Goal: Transaction & Acquisition: Purchase product/service

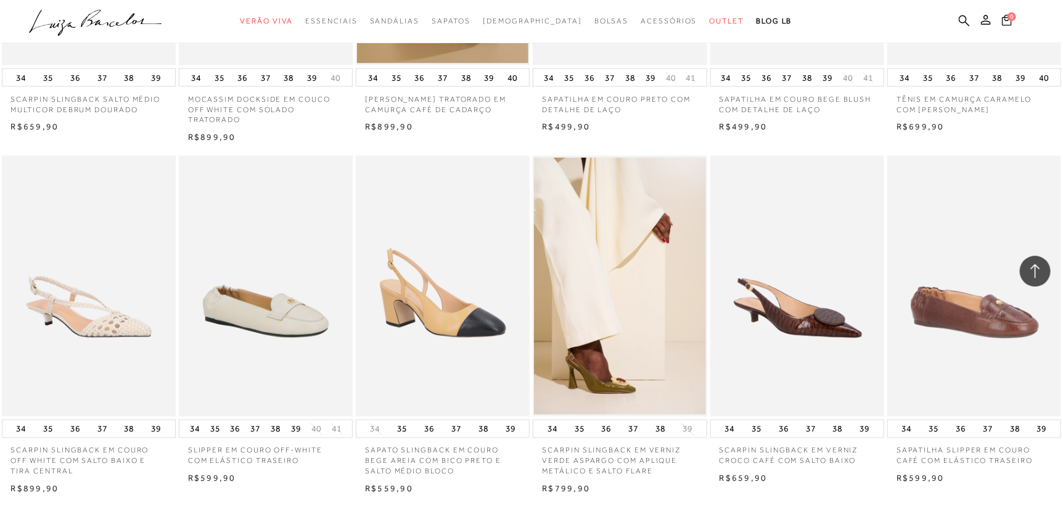
scroll to position [1233, 0]
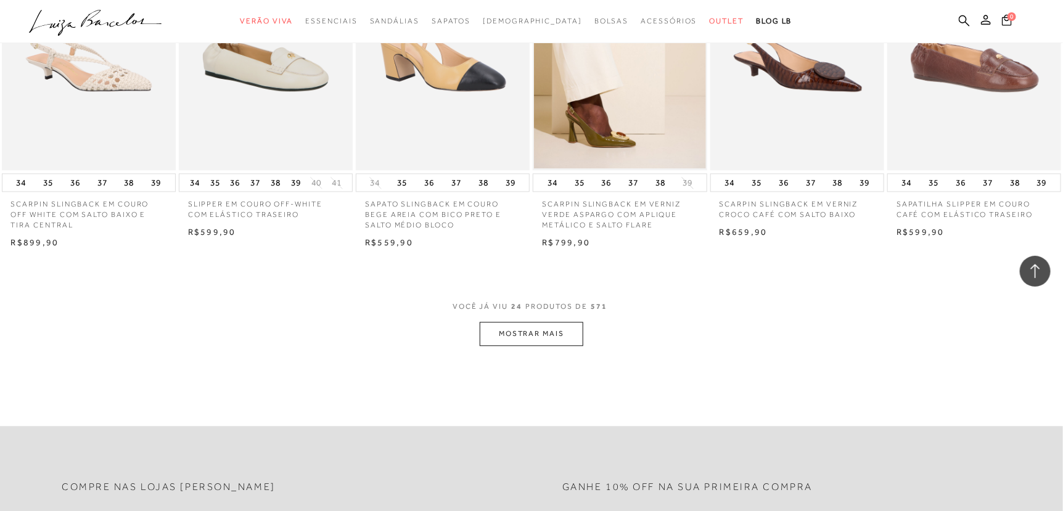
click at [555, 339] on button "MOSTRAR MAIS" at bounding box center [532, 334] width 104 height 24
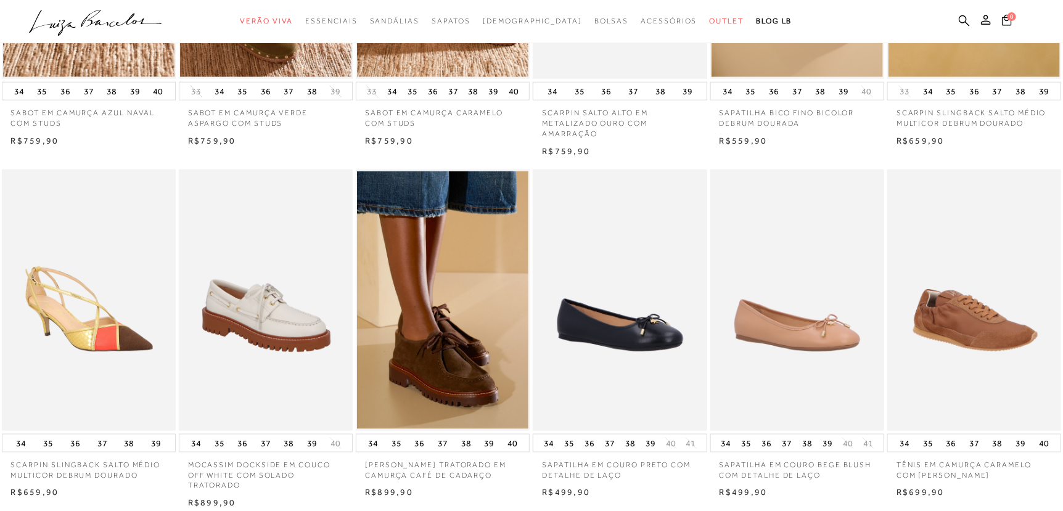
scroll to position [0, 0]
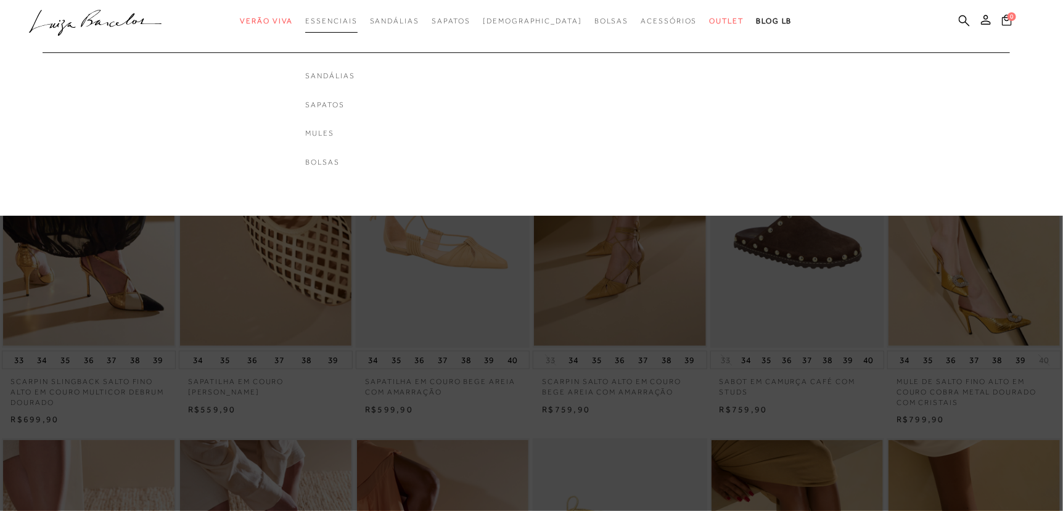
click at [357, 17] on span "Essenciais" at bounding box center [331, 21] width 52 height 9
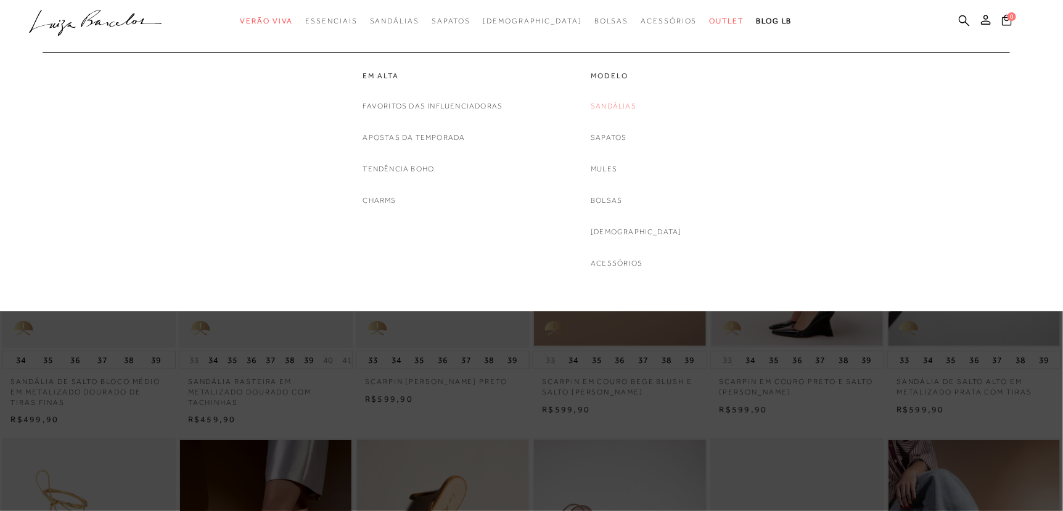
click at [627, 104] on link "Sandálias" at bounding box center [614, 106] width 46 height 13
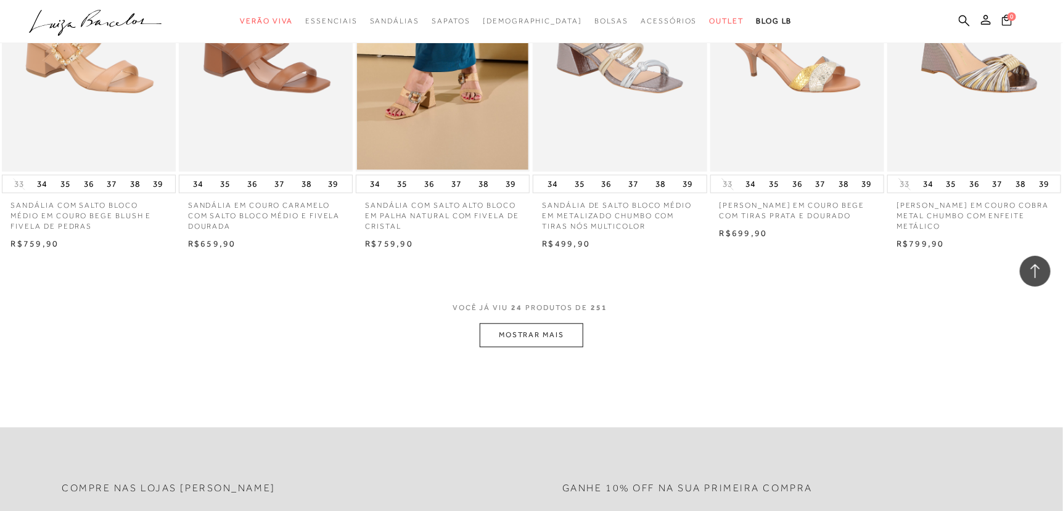
scroll to position [1233, 0]
click at [545, 340] on button "MOSTRAR MAIS" at bounding box center [532, 334] width 104 height 24
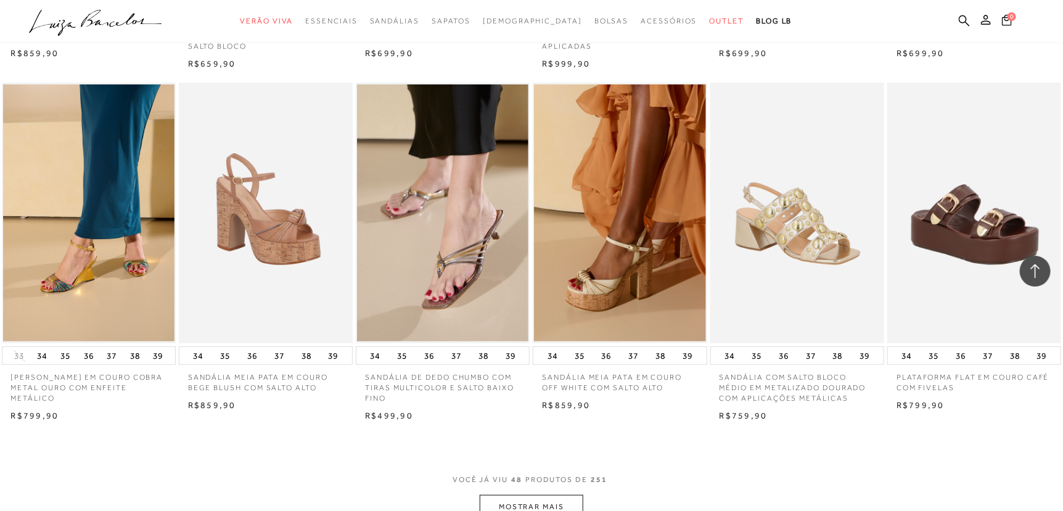
scroll to position [2714, 0]
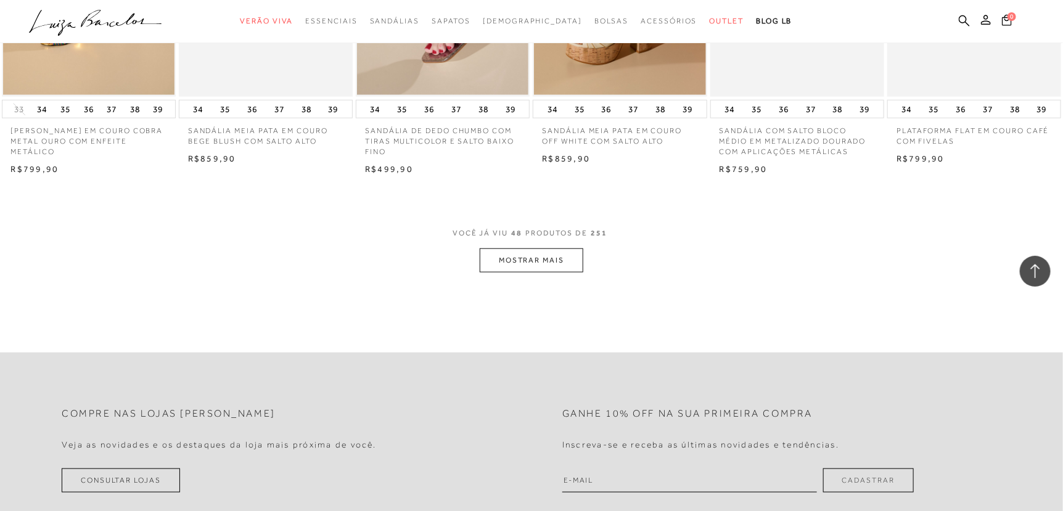
click at [547, 258] on button "MOSTRAR MAIS" at bounding box center [532, 261] width 104 height 24
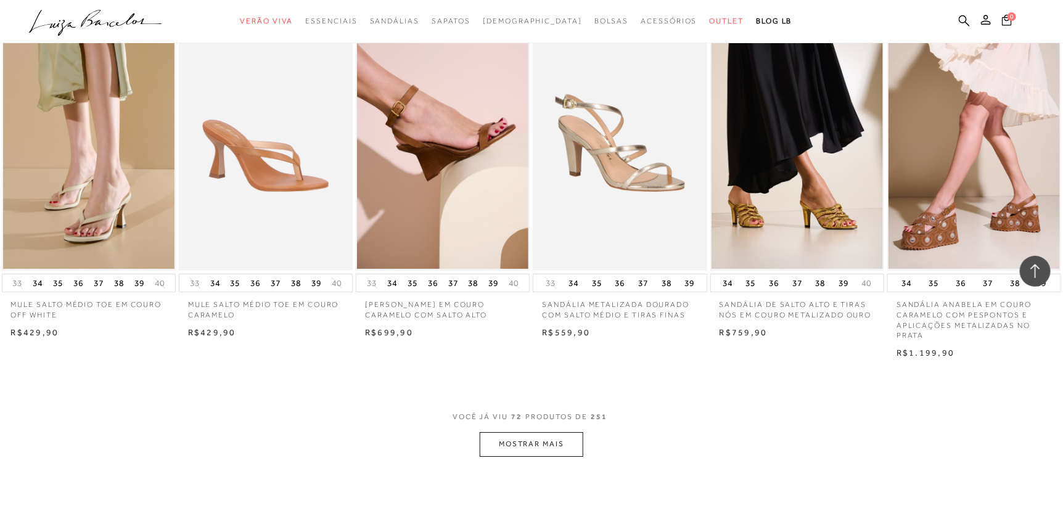
scroll to position [4194, 0]
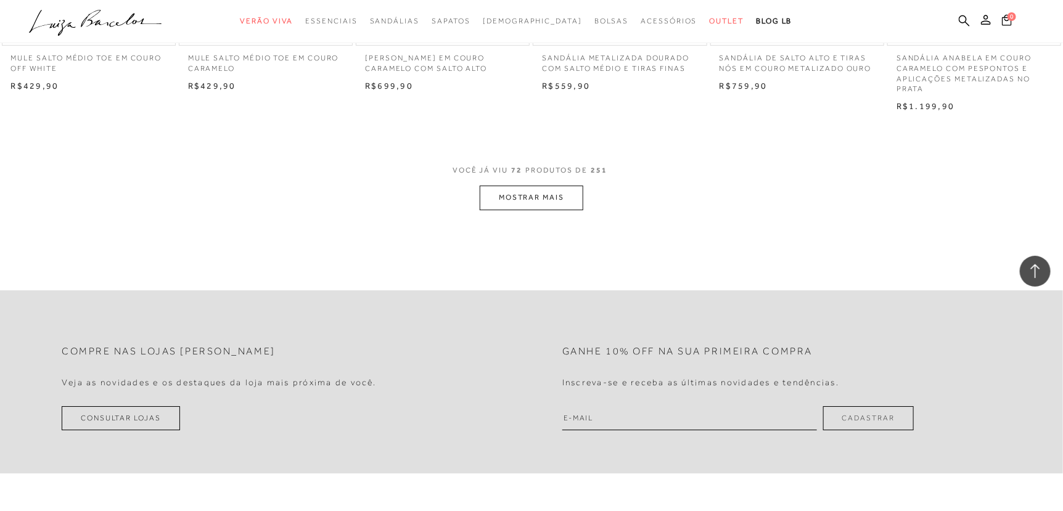
click at [513, 199] on button "MOSTRAR MAIS" at bounding box center [532, 198] width 104 height 24
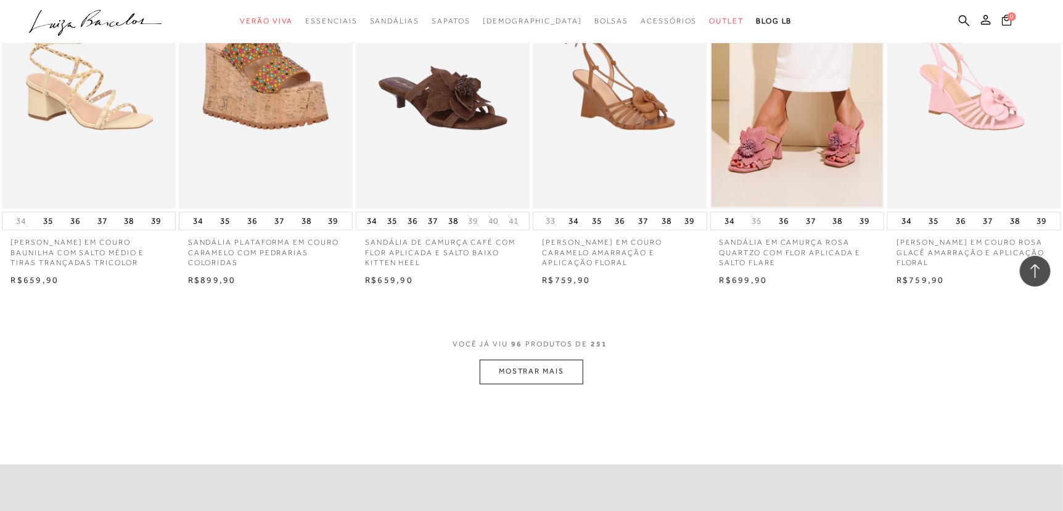
scroll to position [5674, 0]
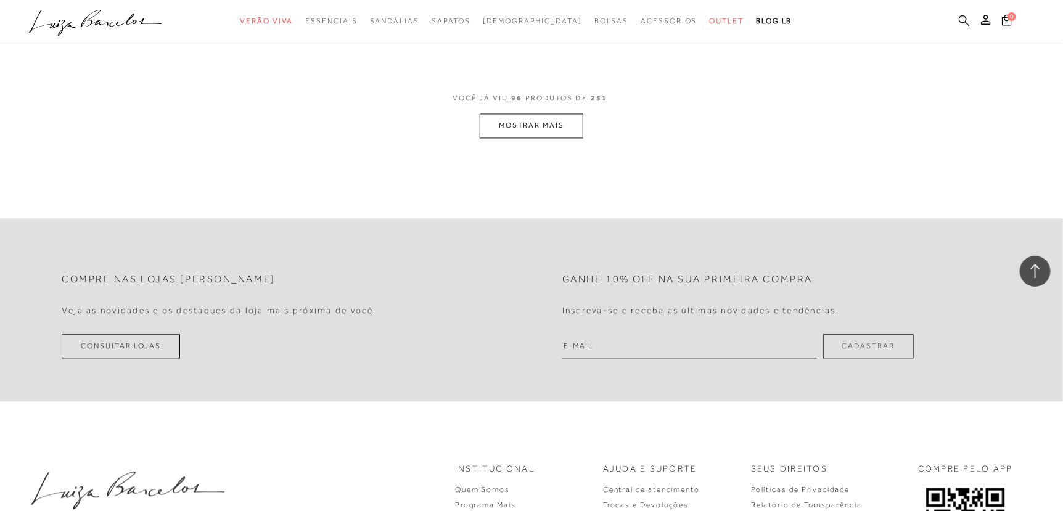
click at [576, 136] on button "MOSTRAR MAIS" at bounding box center [532, 125] width 104 height 24
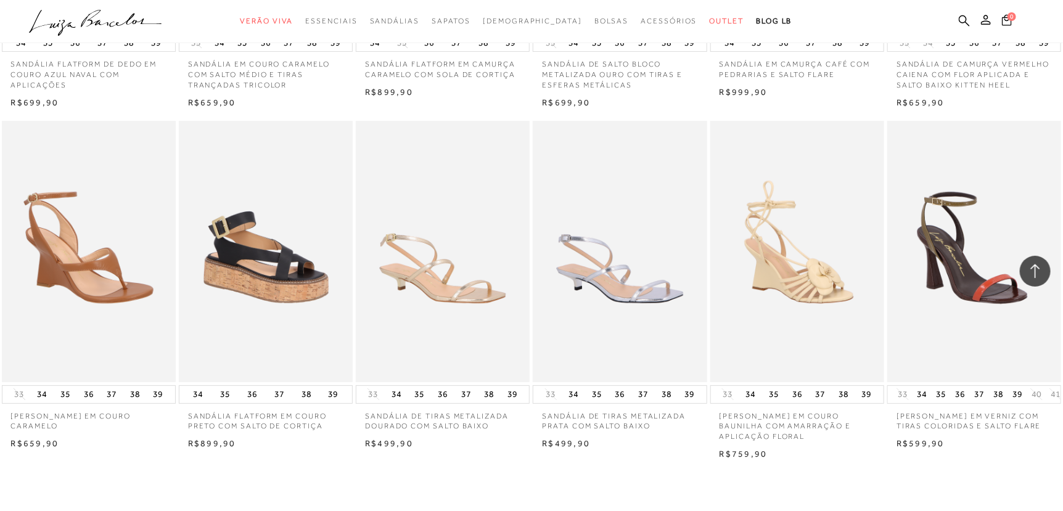
scroll to position [6908, 0]
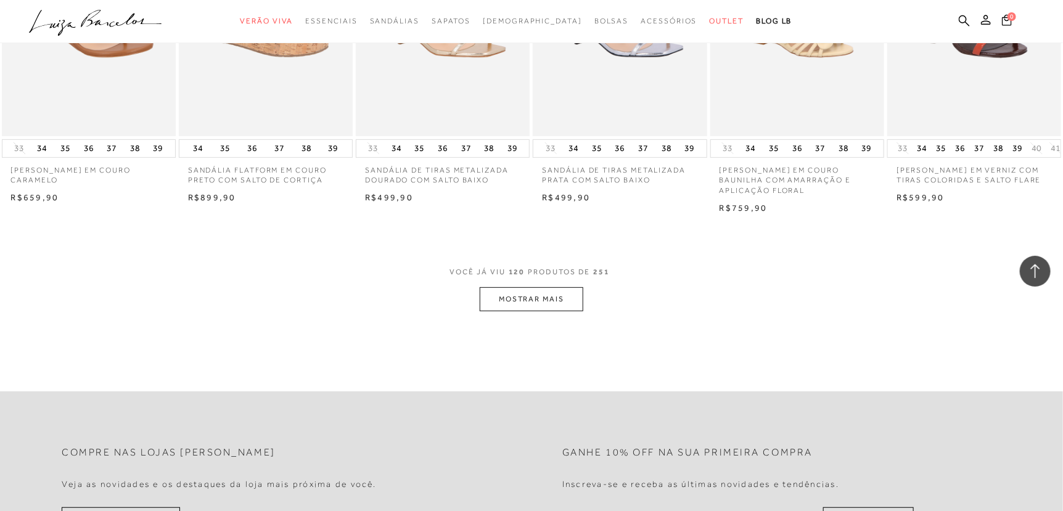
click at [571, 306] on button "MOSTRAR MAIS" at bounding box center [532, 299] width 104 height 24
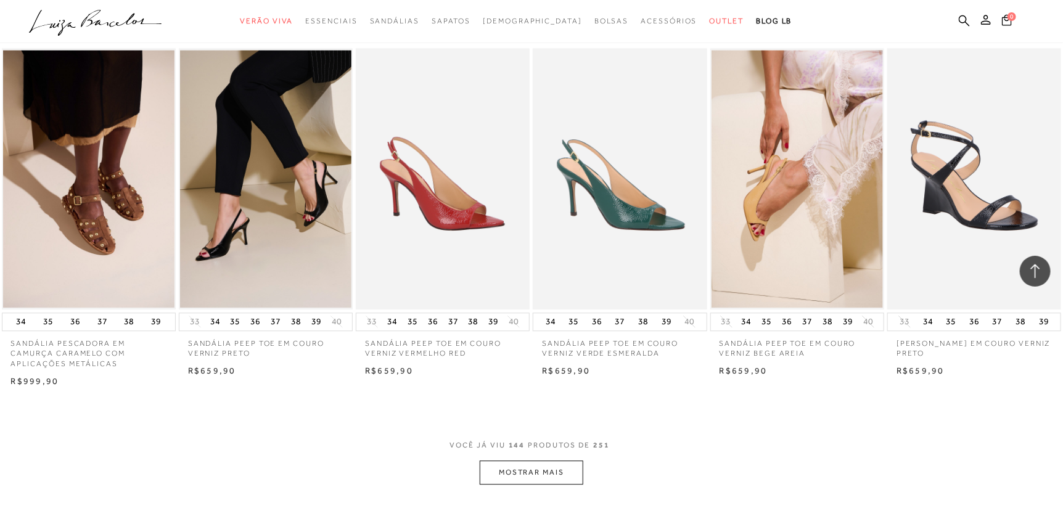
scroll to position [8636, 0]
